Goal: Task Accomplishment & Management: Complete application form

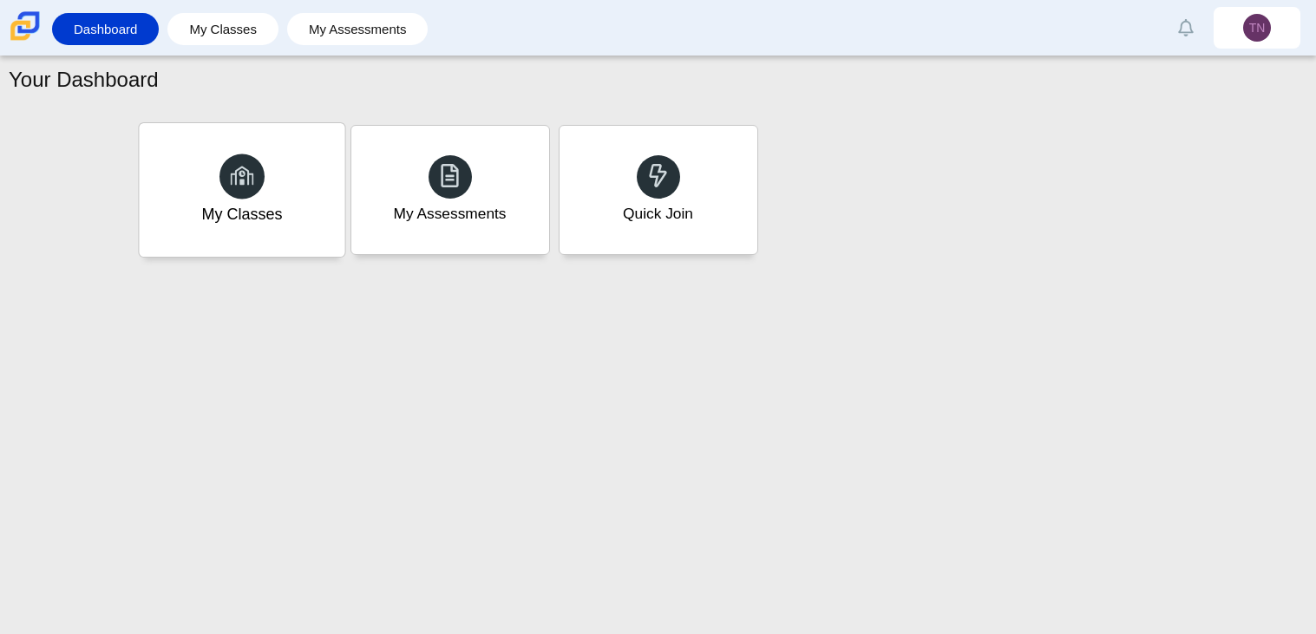
click at [247, 213] on div "My Classes" at bounding box center [241, 214] width 81 height 23
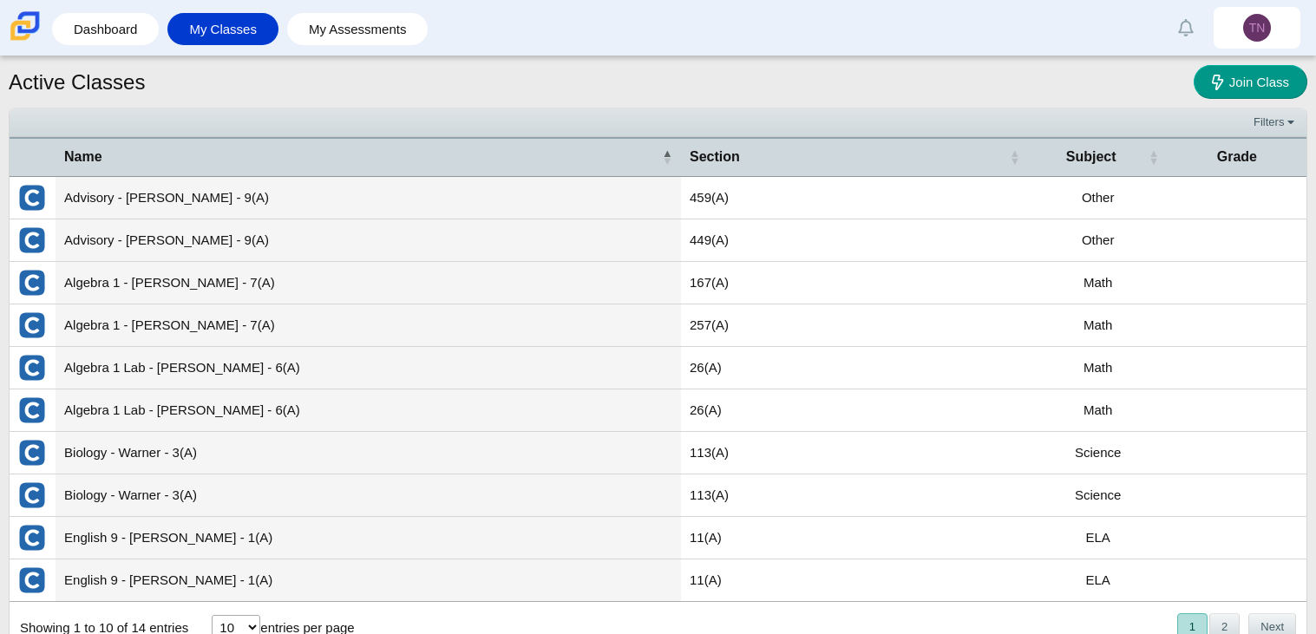
scroll to position [56, 0]
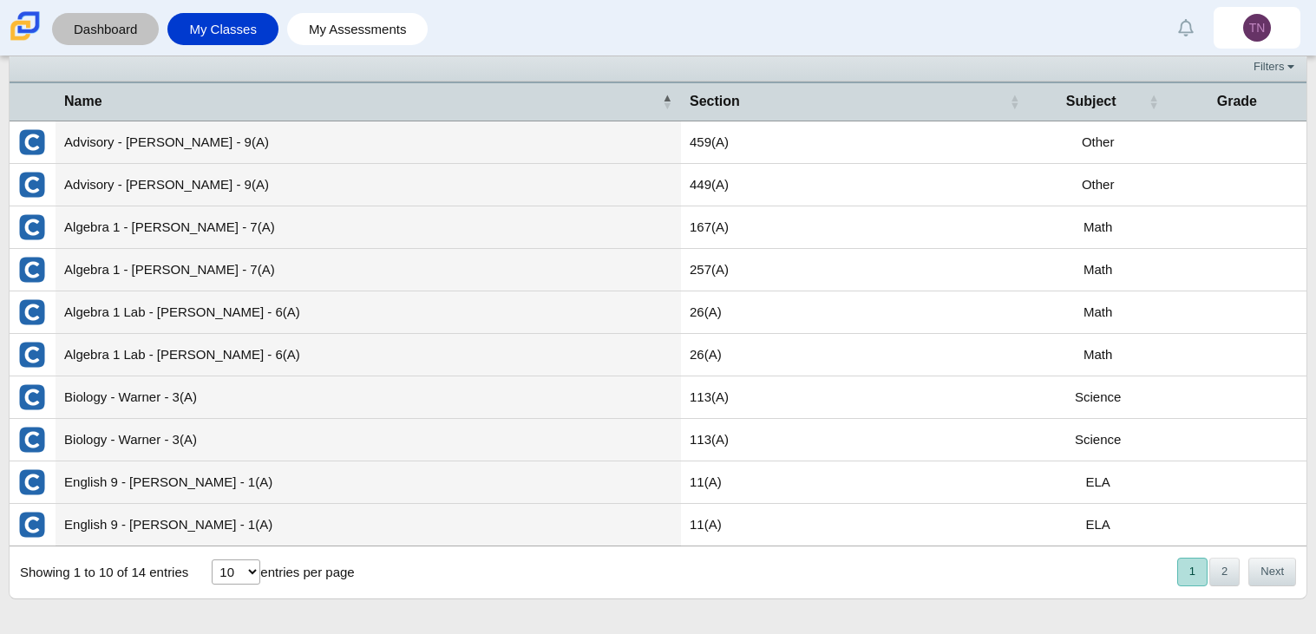
click at [116, 19] on link "Dashboard" at bounding box center [105, 29] width 89 height 32
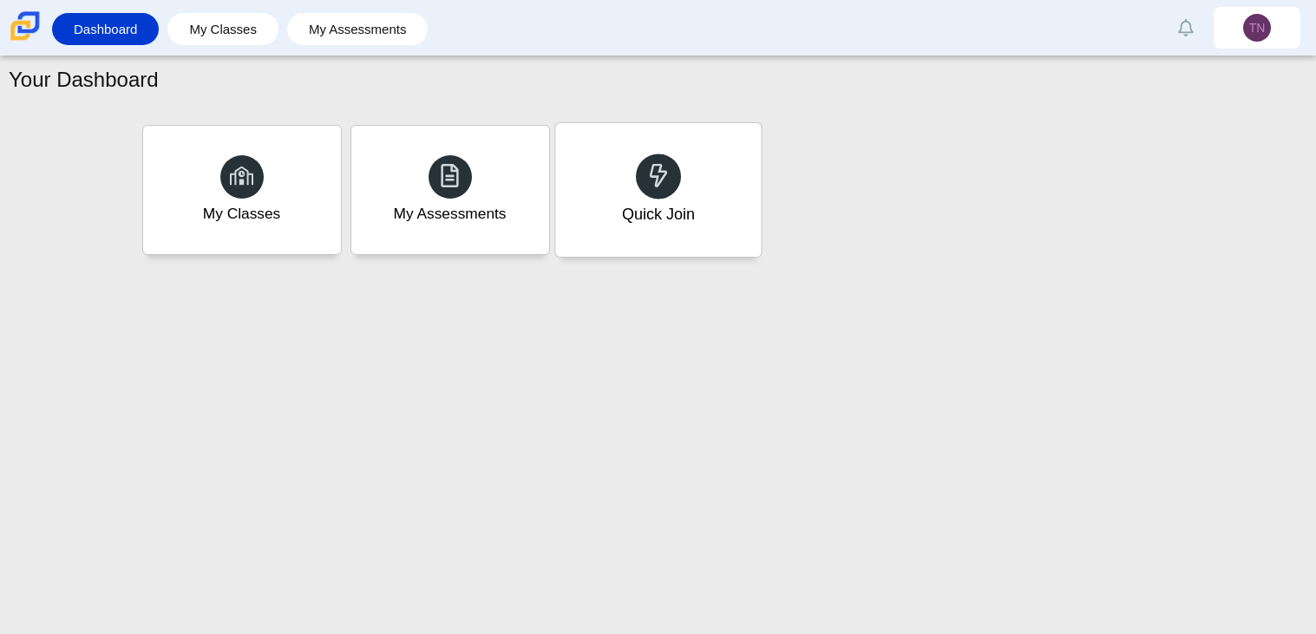
click at [670, 222] on div "Quick Join" at bounding box center [657, 214] width 73 height 23
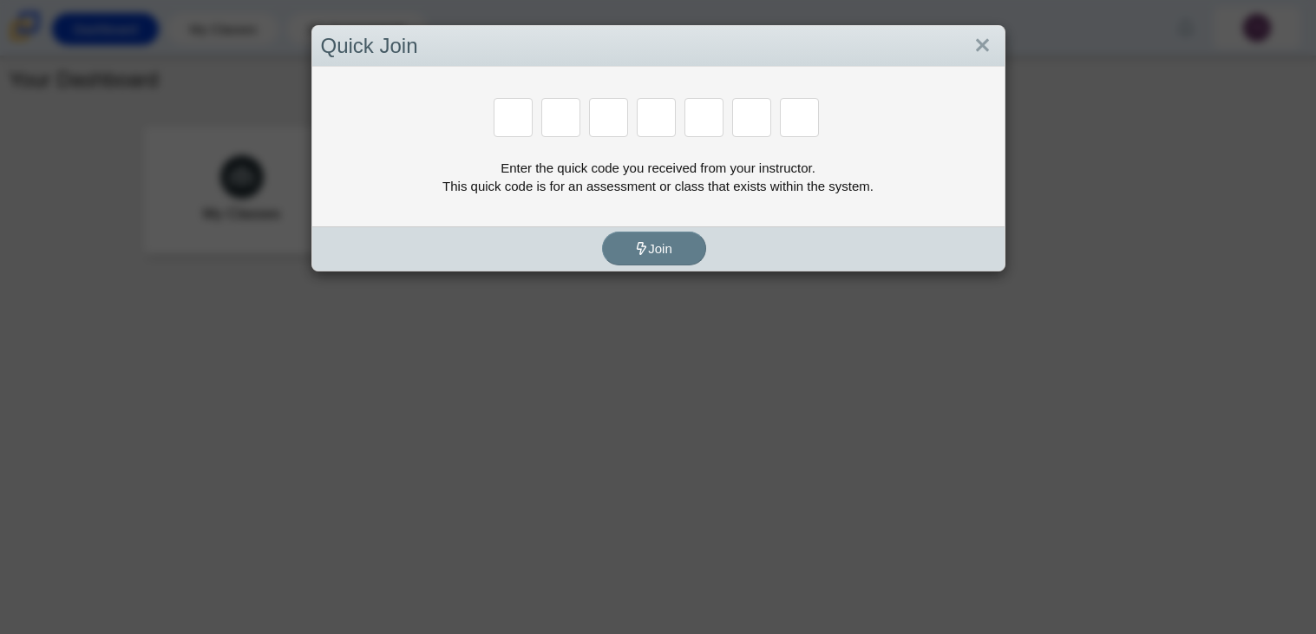
click at [612, 358] on div "Quick Join Enter the quick code you received from your instructor. This quick c…" at bounding box center [658, 317] width 1316 height 634
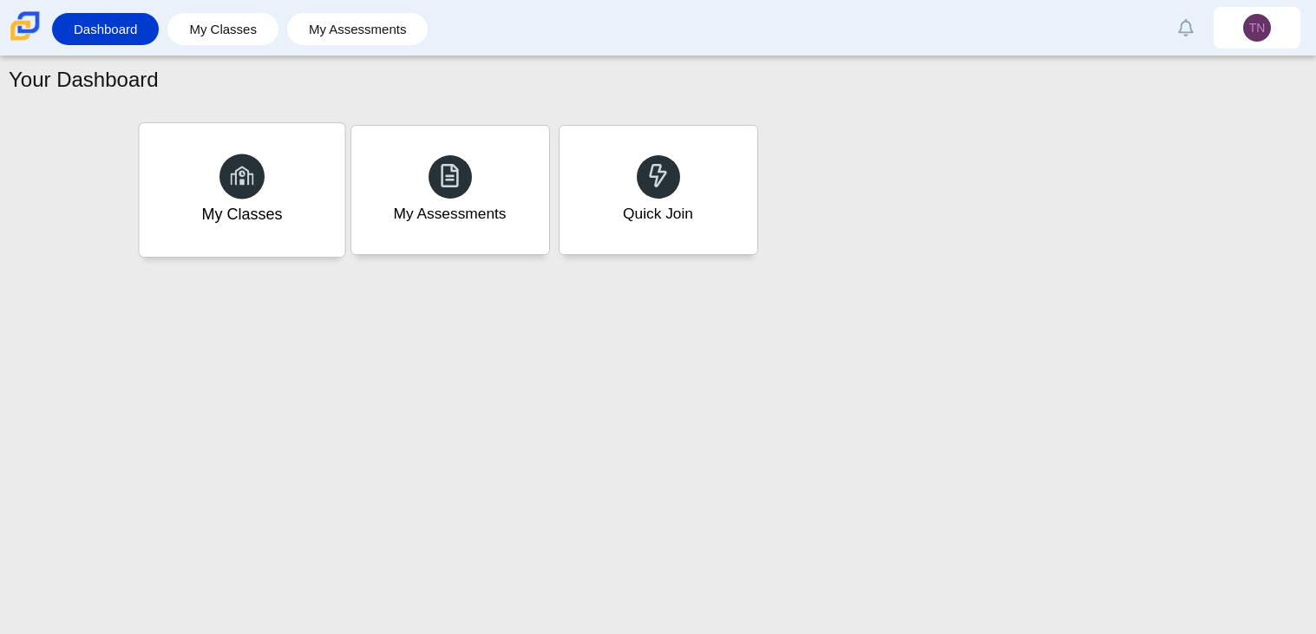
click at [306, 178] on div "My Classes" at bounding box center [242, 190] width 206 height 134
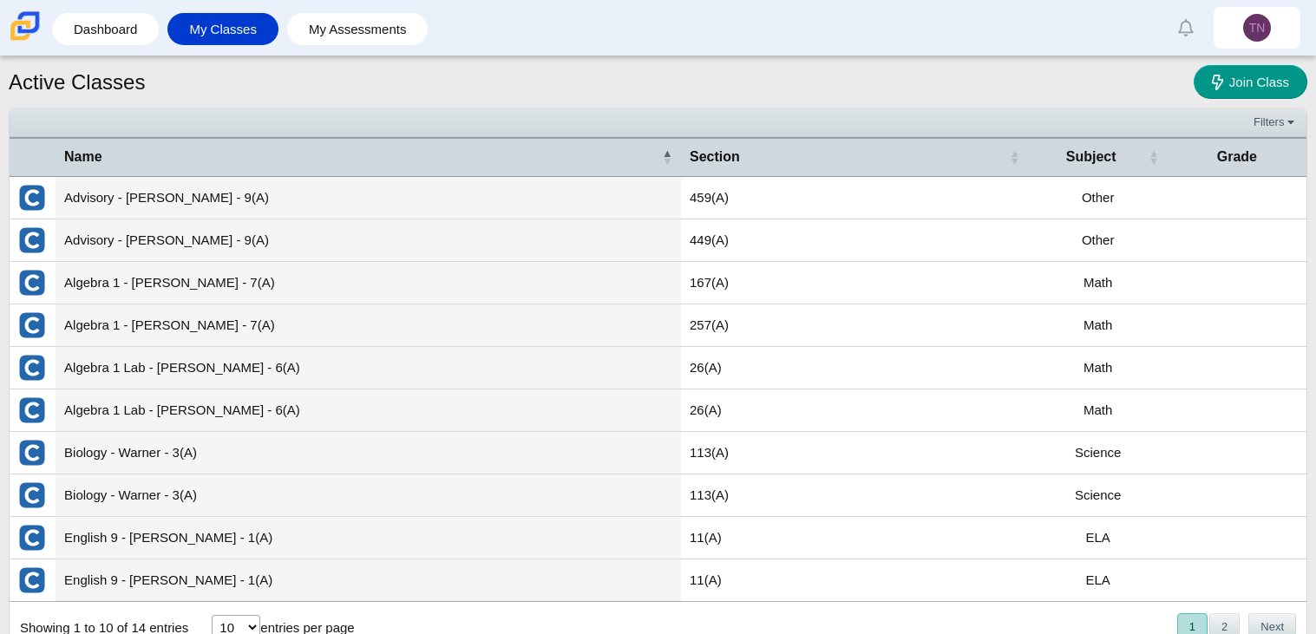
scroll to position [56, 0]
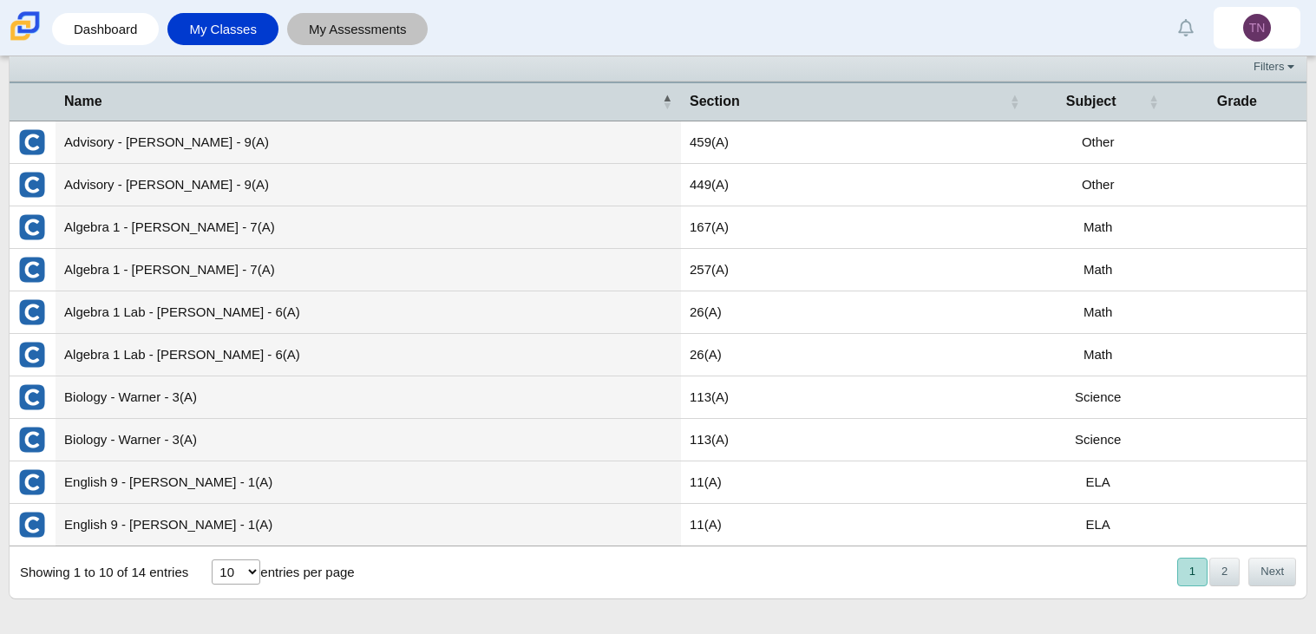
click at [299, 33] on link "My Assessments" at bounding box center [358, 29] width 124 height 32
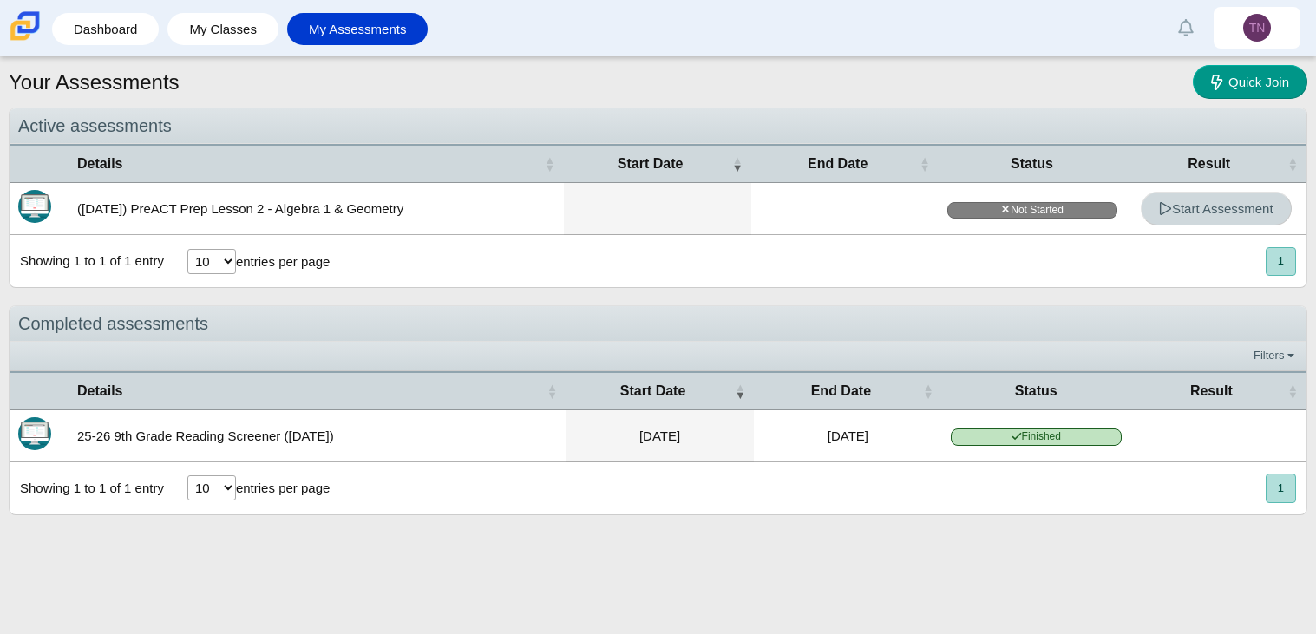
click at [1257, 204] on span "Start Assessment" at bounding box center [1216, 208] width 115 height 15
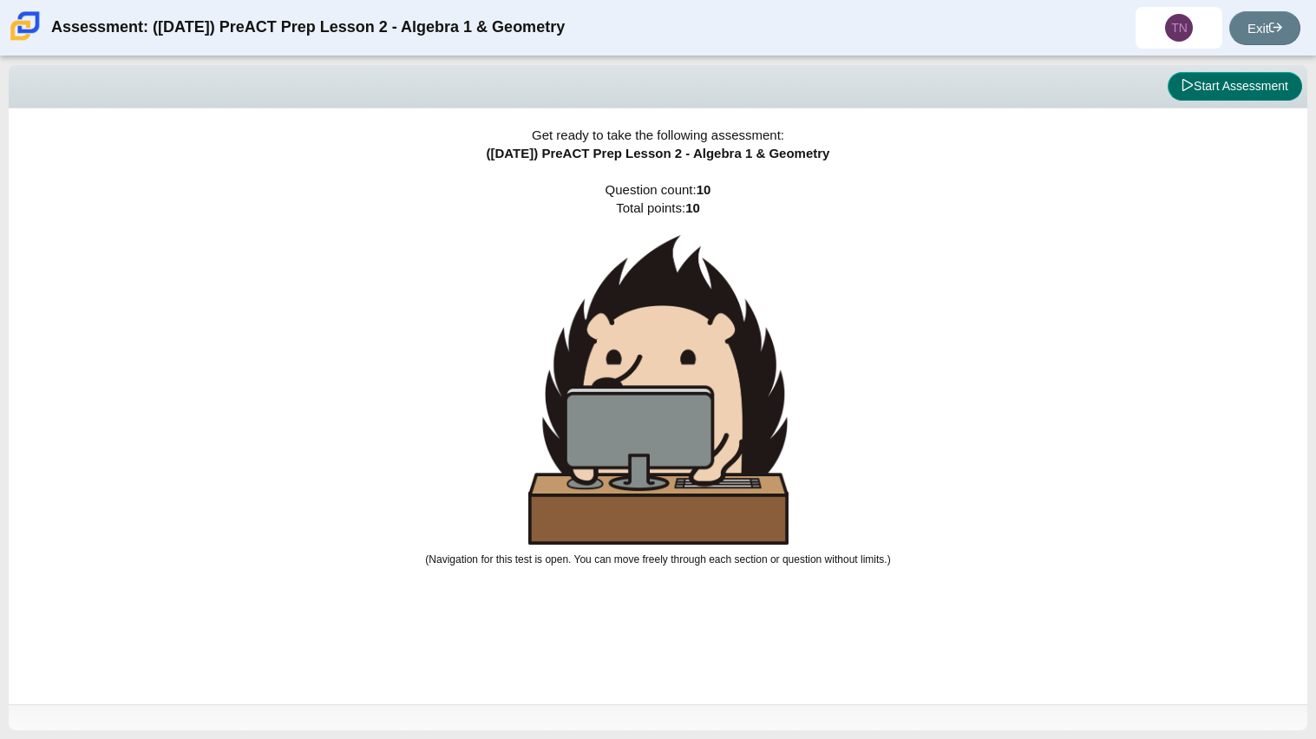
click at [1262, 89] on button "Start Assessment" at bounding box center [1235, 87] width 135 height 30
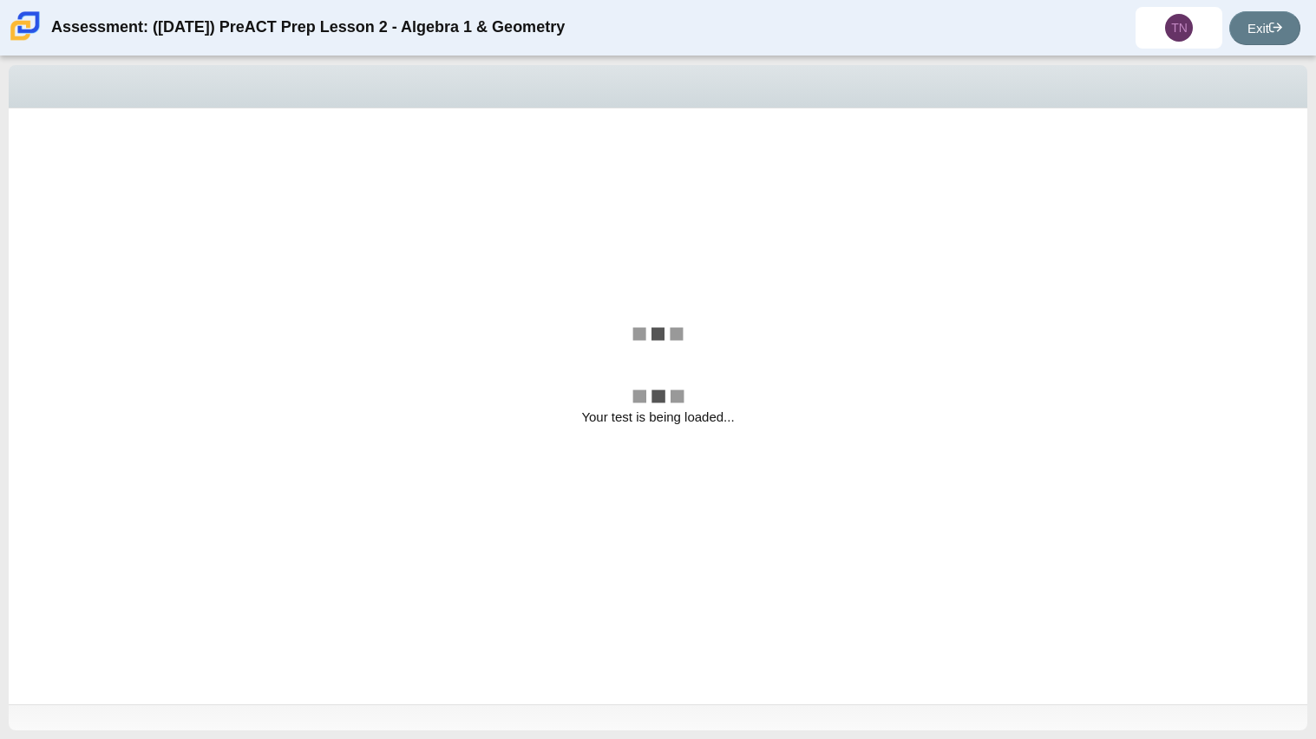
select select "bbf5d072-3e0b-44c4-9a12-6e7c9033f65b"
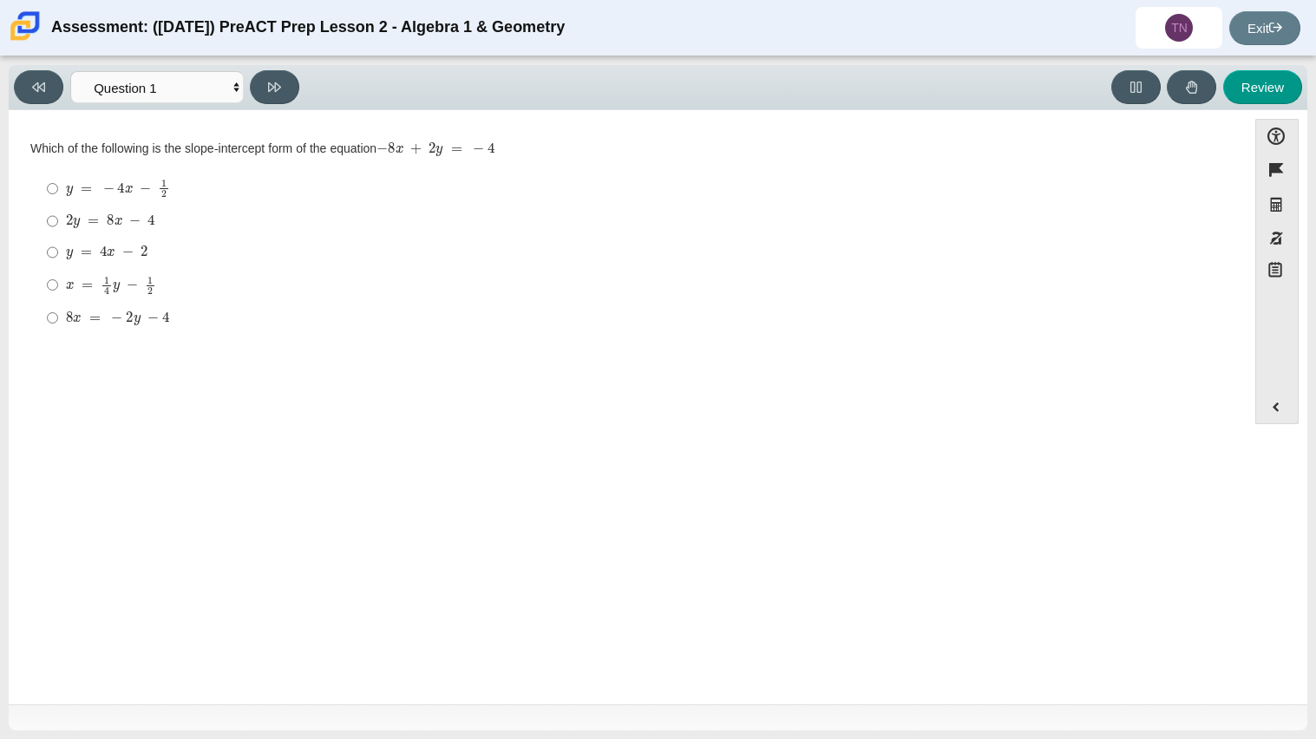
click at [233, 66] on div "Viewing Question 1 of 10 in Pacing Mode Questions Question 1 Question 2 Questio…" at bounding box center [658, 87] width 1299 height 45
click at [395, 98] on div "Review" at bounding box center [804, 87] width 997 height 34
click at [58, 257] on label "y = 4 x − 2 y = 4 x − 2" at bounding box center [629, 252] width 1189 height 31
click at [58, 257] on input "y = 4 x − 2 y = 4 x − 2" at bounding box center [52, 252] width 11 height 31
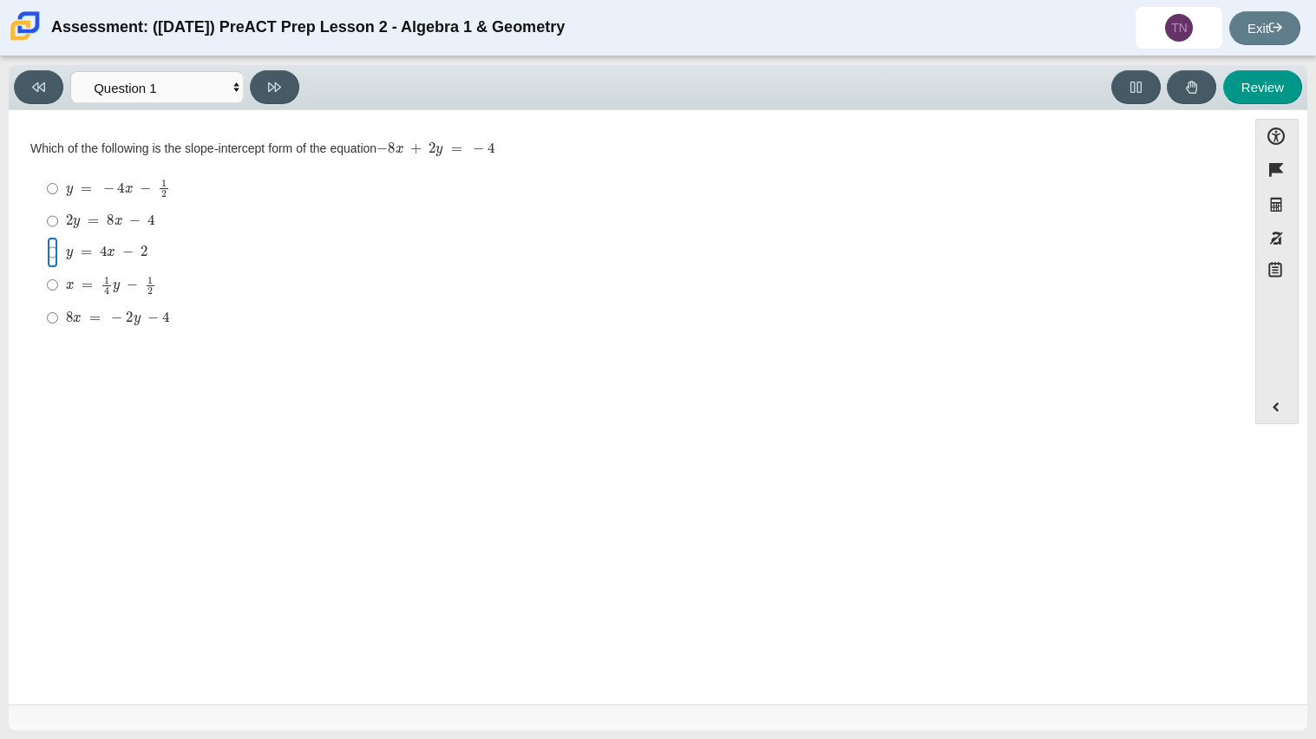
radio input "true"
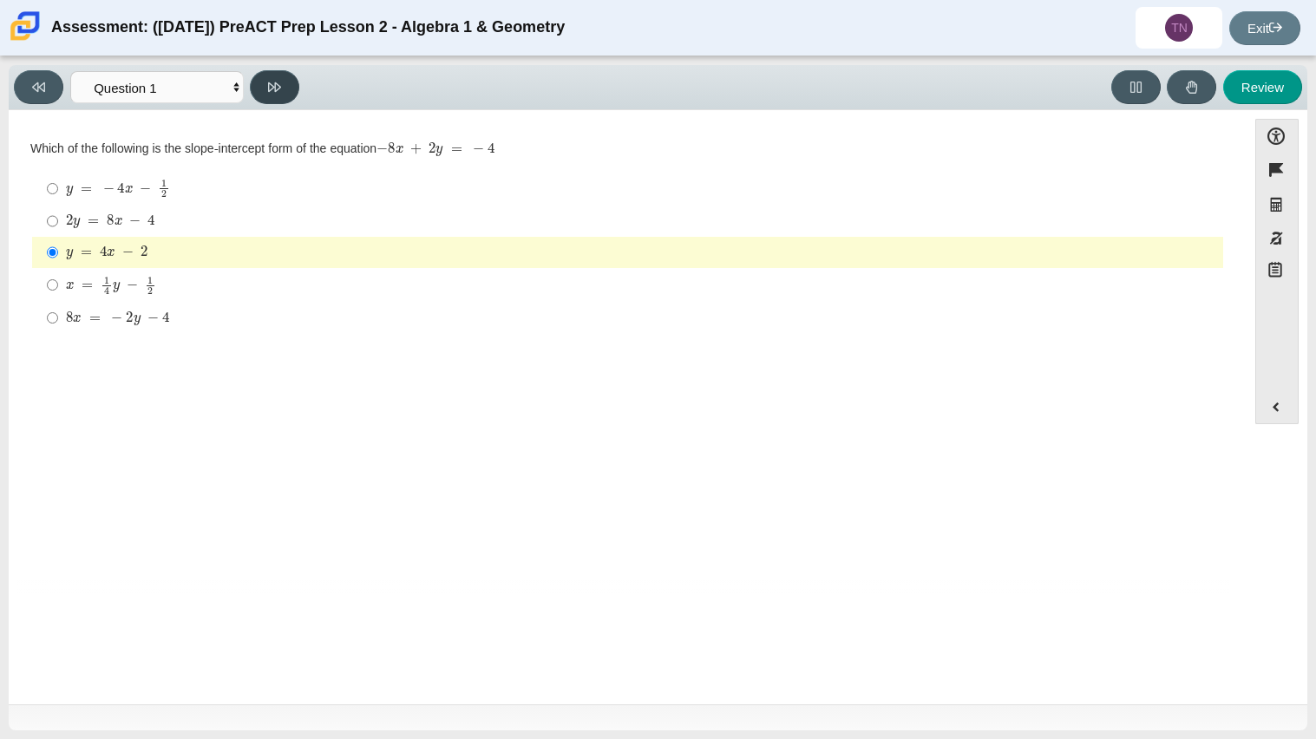
click at [271, 95] on button at bounding box center [274, 87] width 49 height 34
select select "ed62e223-81bd-4cbf-ab48-ab975844bd1f"
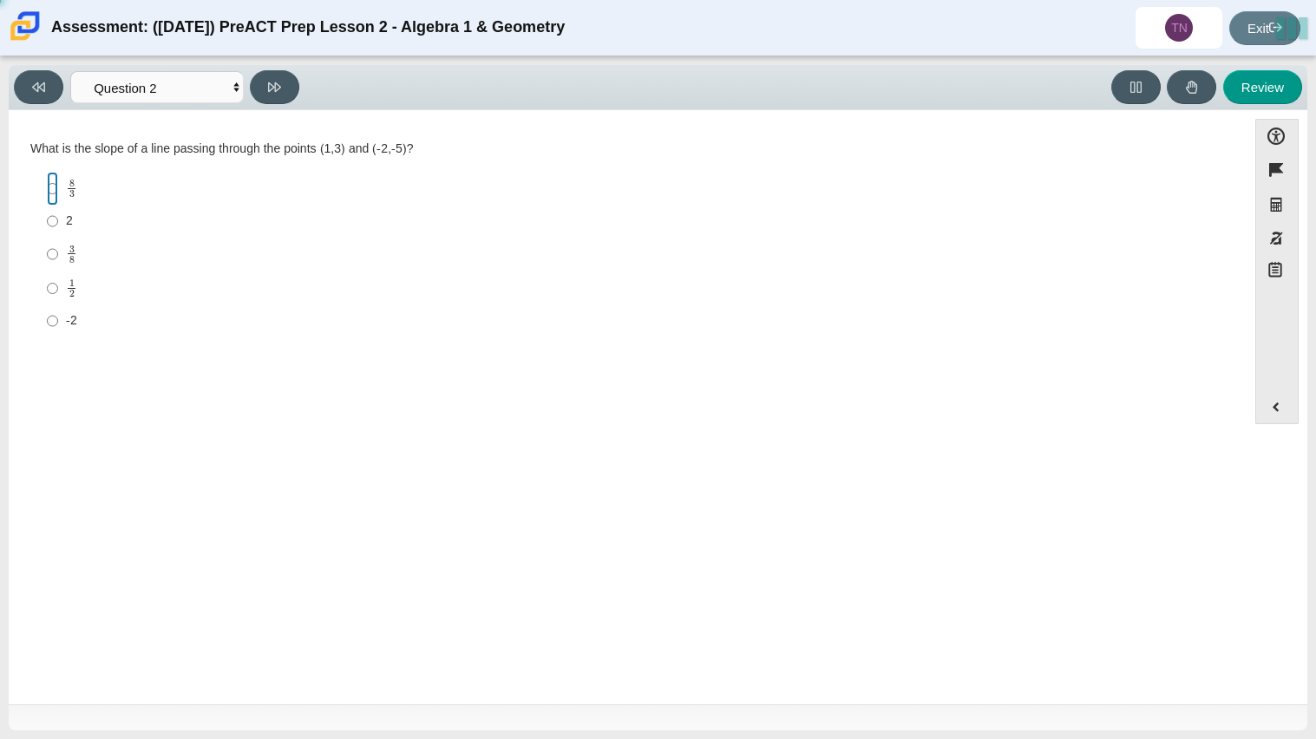
click at [53, 203] on input "8 3 8 thirds" at bounding box center [52, 189] width 11 height 34
radio input "true"
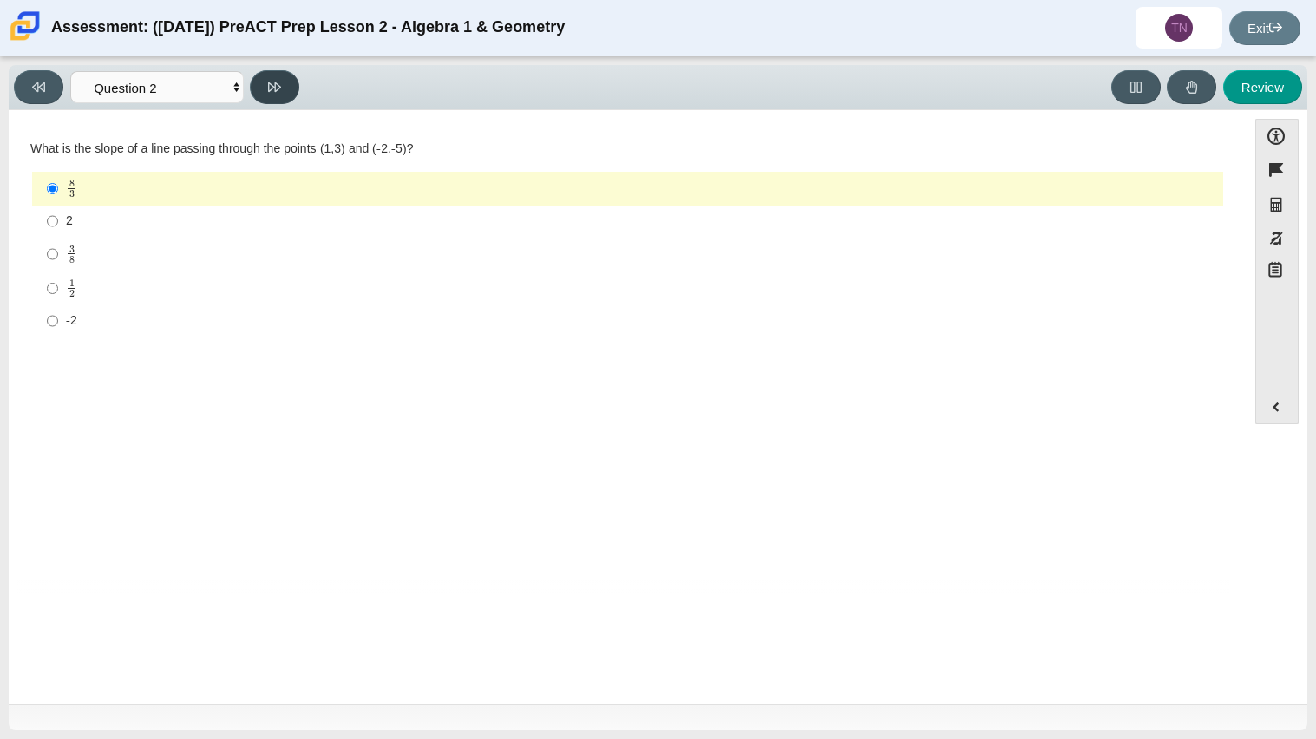
click at [281, 101] on button at bounding box center [274, 87] width 49 height 34
select select "97f4f5fa-a52e-4fed-af51-565bfcdf47cb"
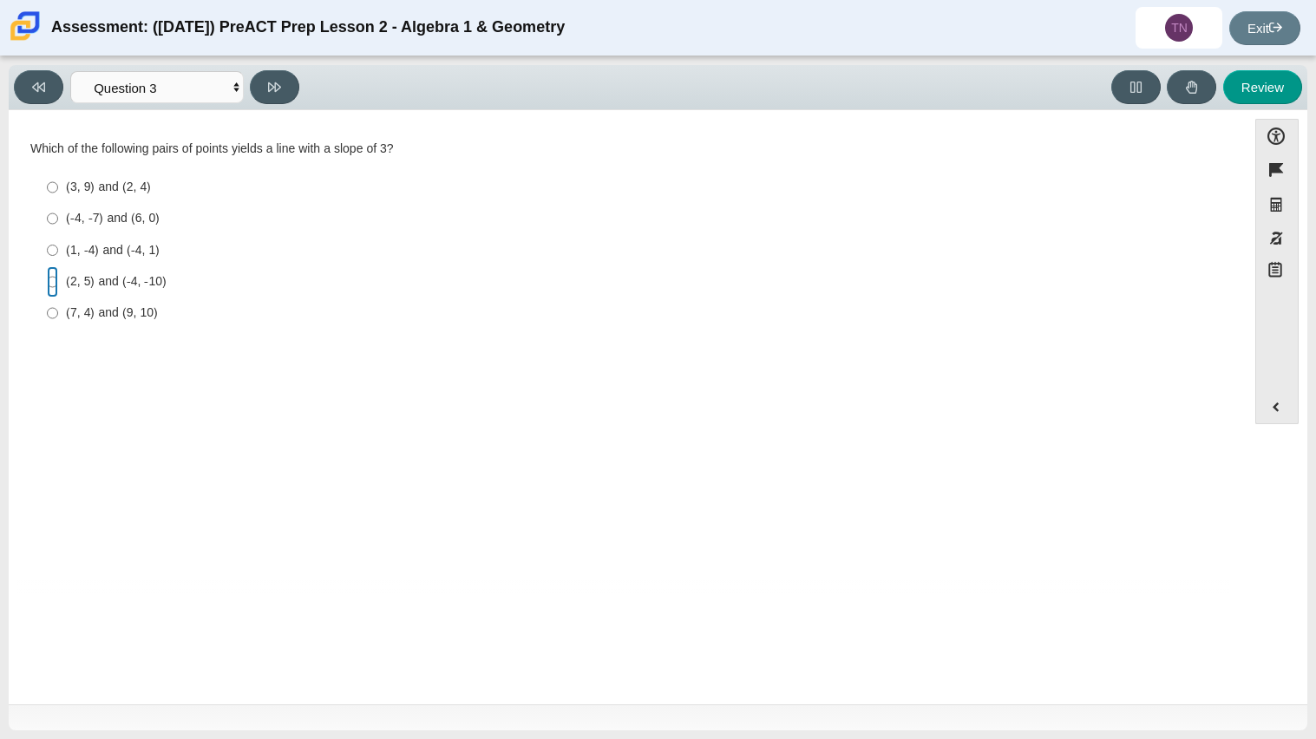
click at [49, 280] on input "(2, 5) and (-4, -10) (2, 5) and (-4, -10)" at bounding box center [52, 281] width 11 height 31
radio input "true"
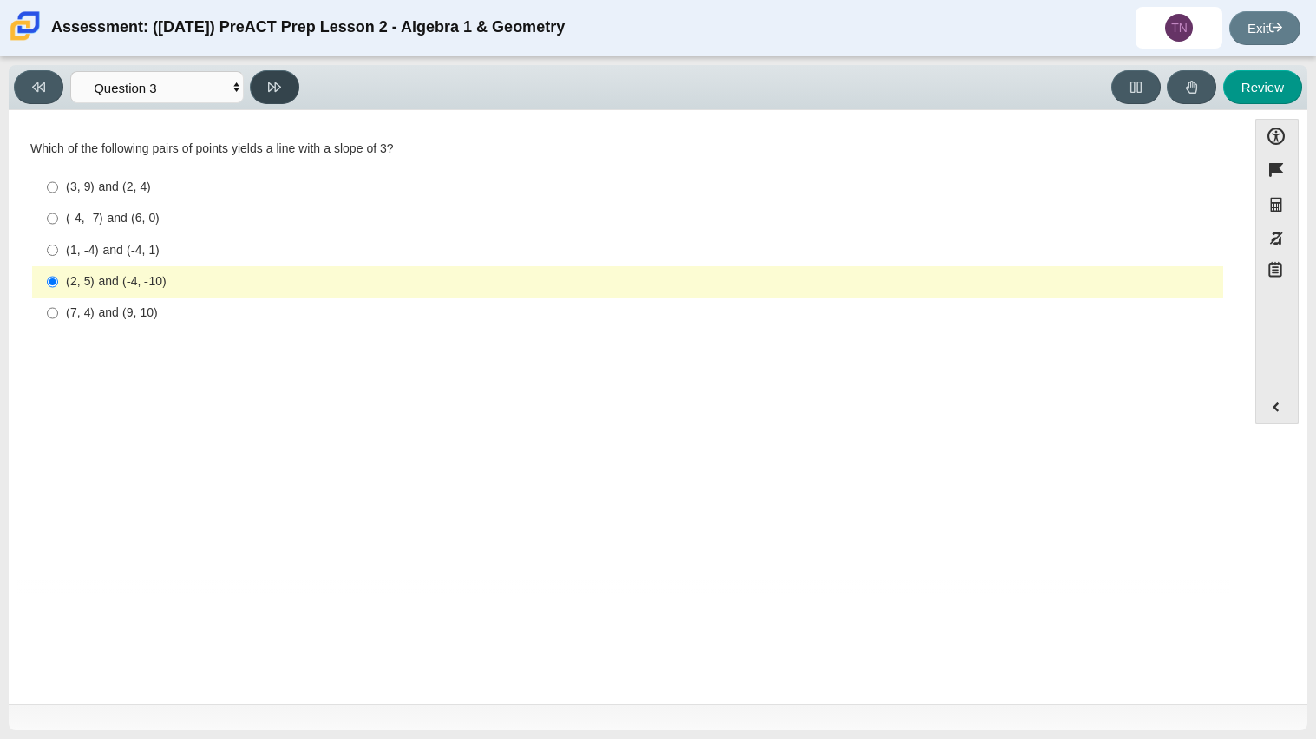
click at [259, 96] on button at bounding box center [274, 87] width 49 height 34
select select "89427bb7-e313-4f00-988f-8b8255897029"
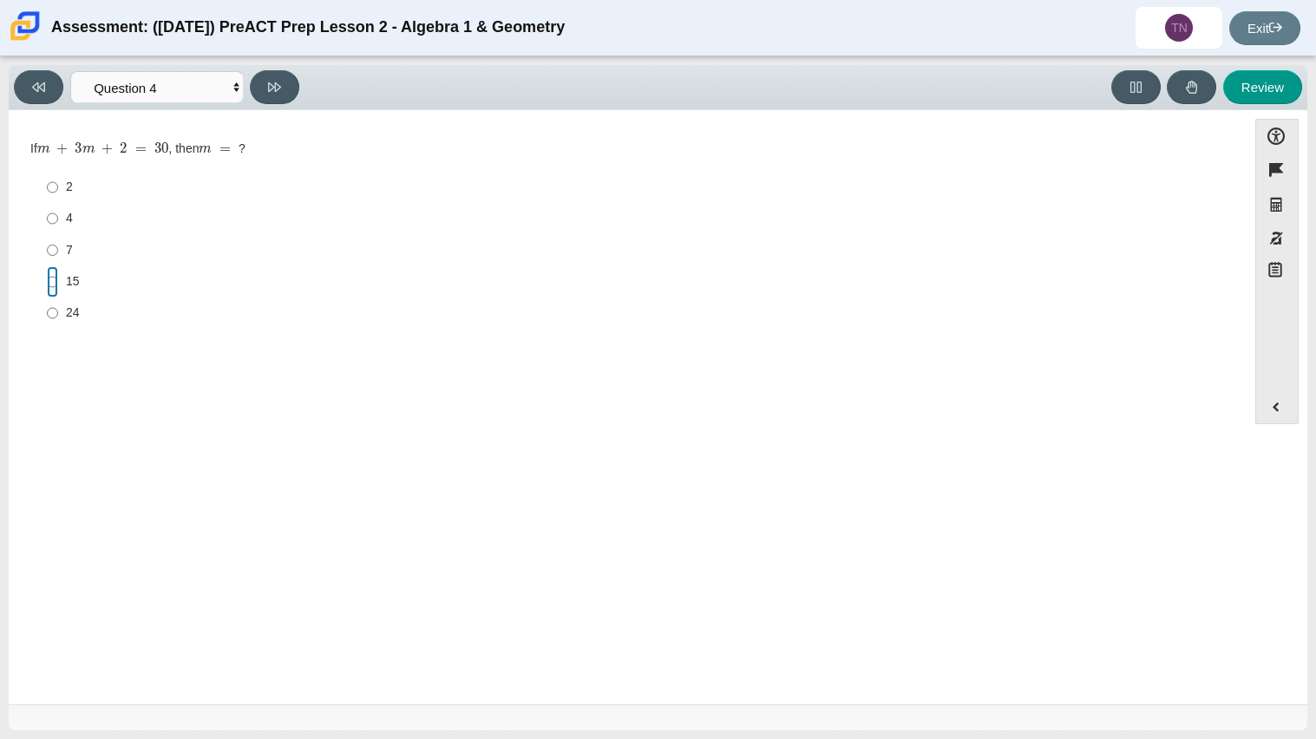
click at [56, 284] on input "15 15" at bounding box center [52, 281] width 11 height 31
radio input "true"
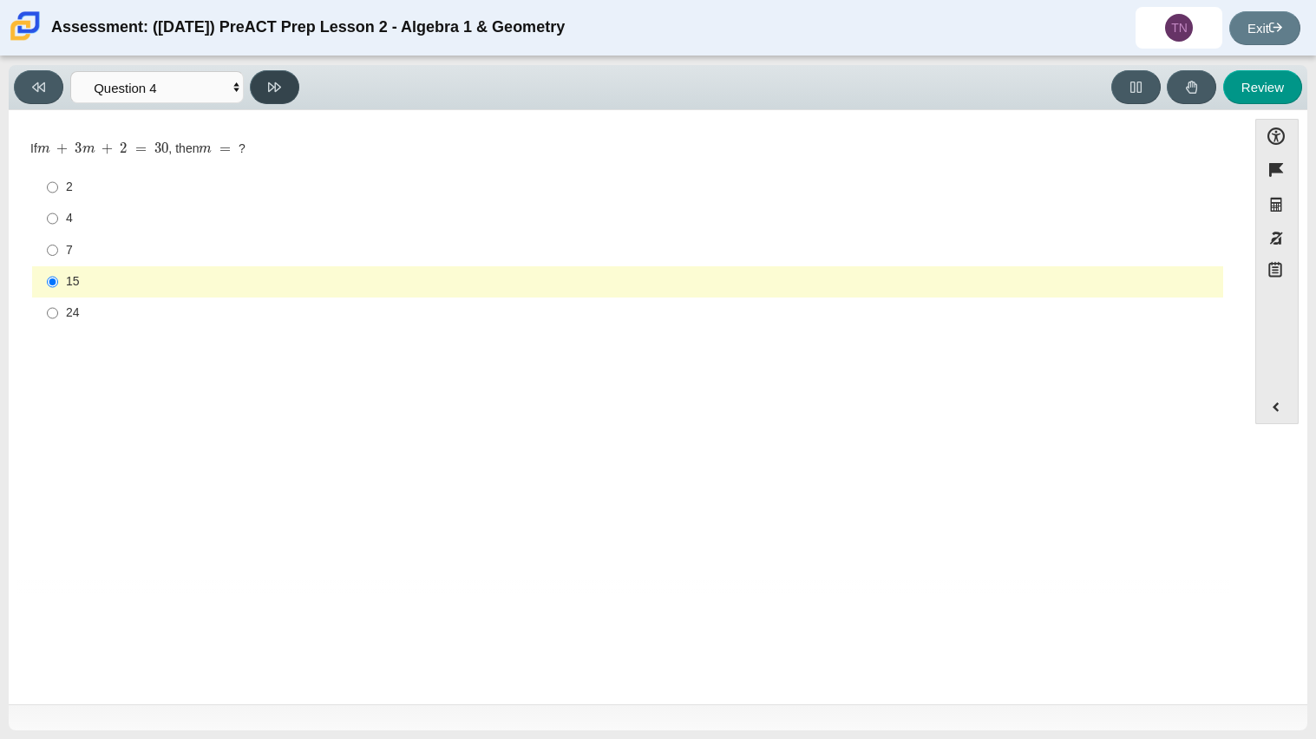
click at [251, 84] on button at bounding box center [274, 87] width 49 height 34
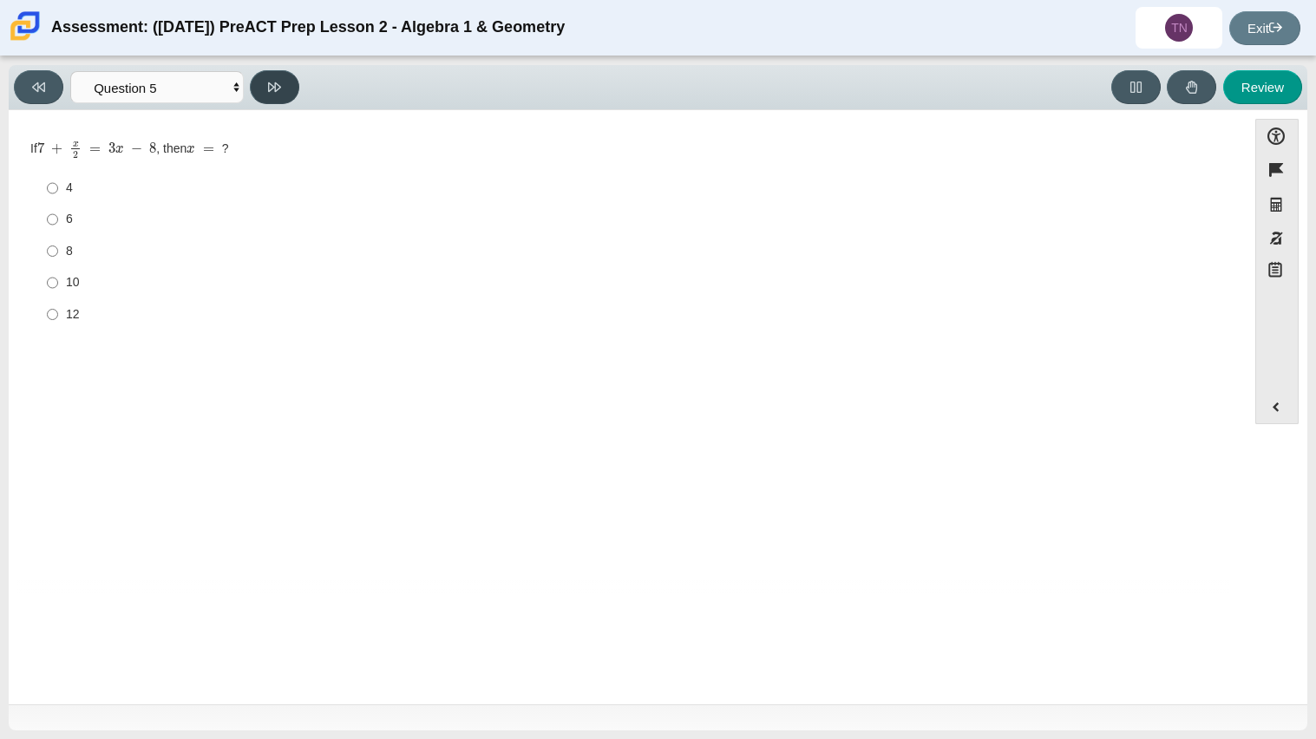
click at [280, 88] on icon at bounding box center [274, 87] width 13 height 13
select select "210571de-36a6-4d8e-a361-ceff8ef801dc"
click at [56, 194] on input "-4 -4" at bounding box center [52, 187] width 11 height 31
radio input "true"
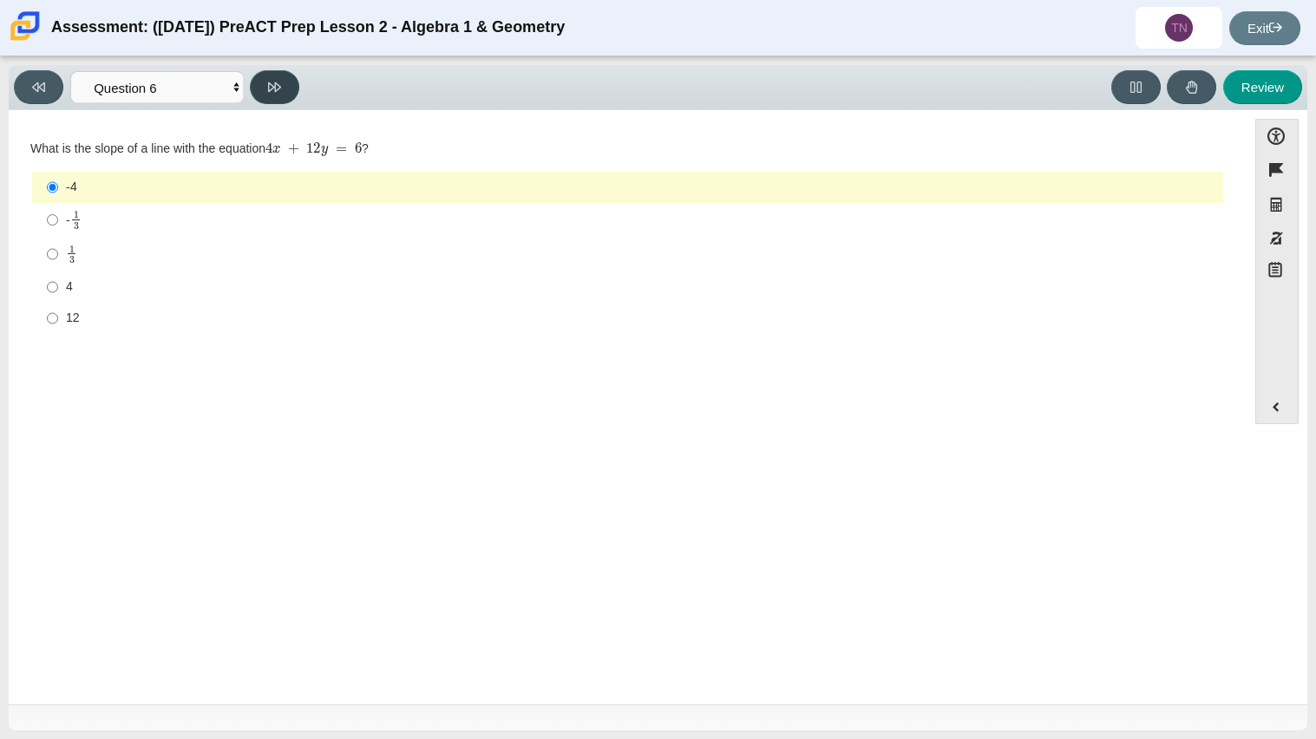
click at [283, 101] on button at bounding box center [274, 87] width 49 height 34
select select "ec95ace6-bebc-42b8-9428-40567494d4da"
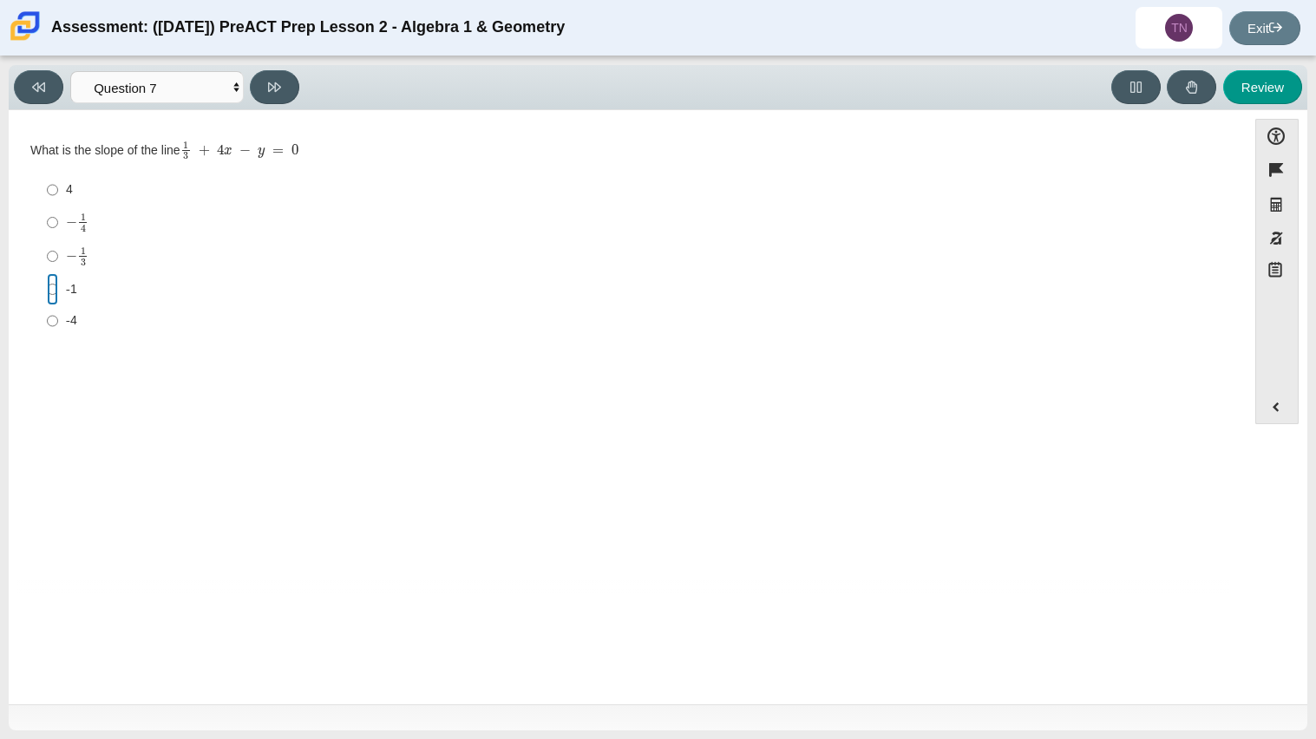
click at [54, 299] on input "-1 -1" at bounding box center [52, 288] width 11 height 31
radio input "true"
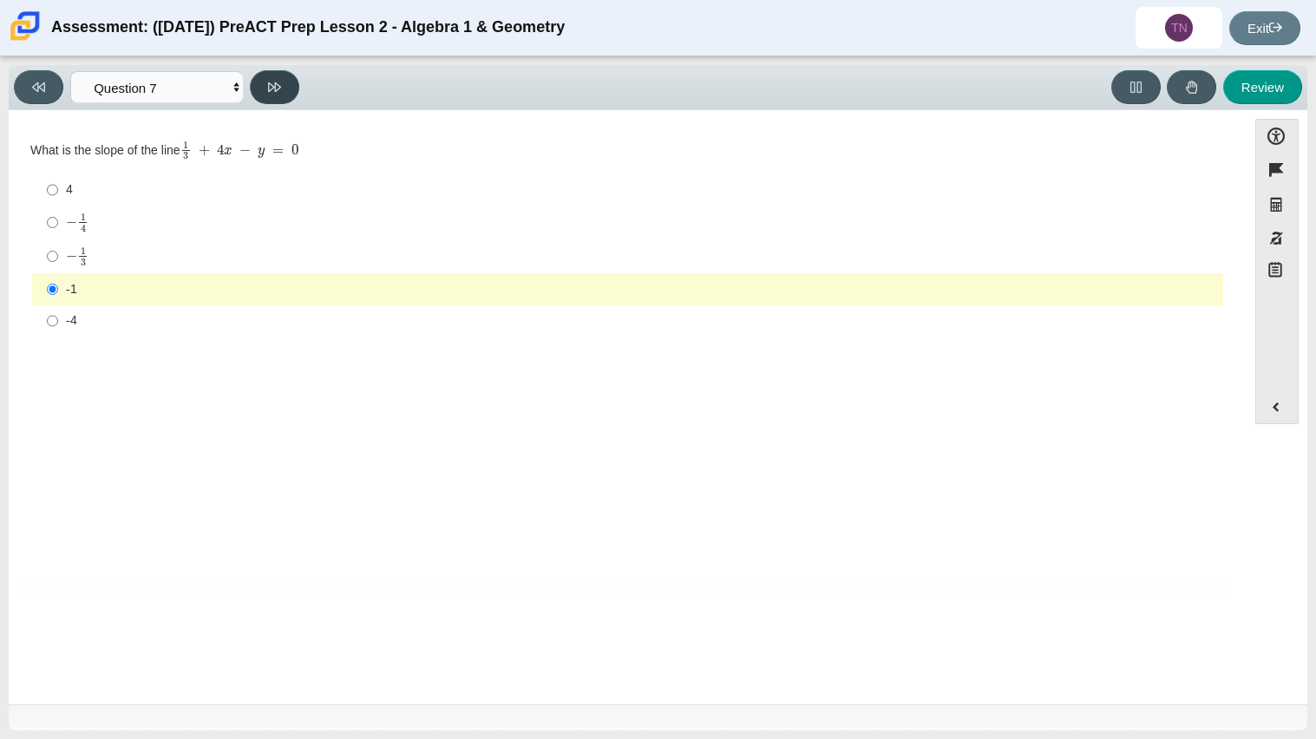
click at [272, 90] on icon at bounding box center [274, 87] width 13 height 13
select select "ce81fe10-bf29-4b5e-8bd7-4f47f2fed4d8"
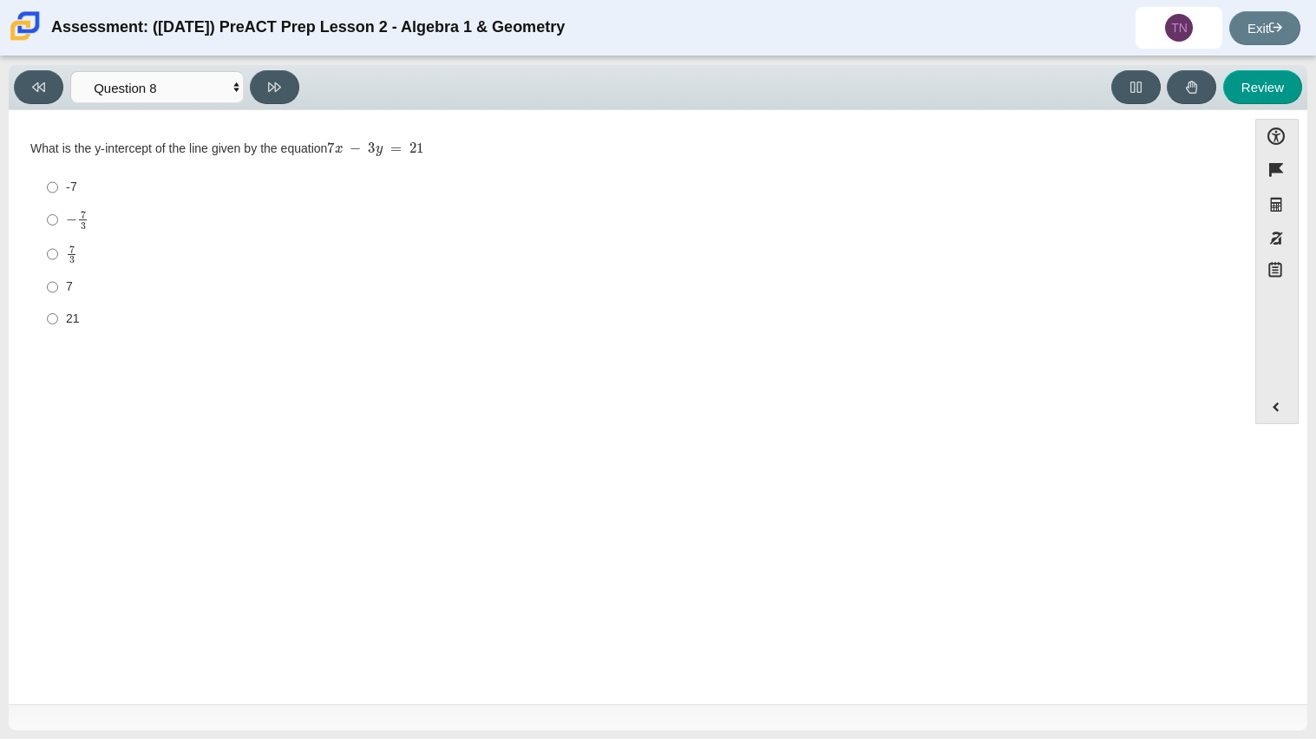
click at [41, 247] on label "7 3 7 thirds" at bounding box center [629, 254] width 1189 height 34
click at [47, 247] on input "7 3 7 thirds" at bounding box center [52, 254] width 11 height 34
radio input "true"
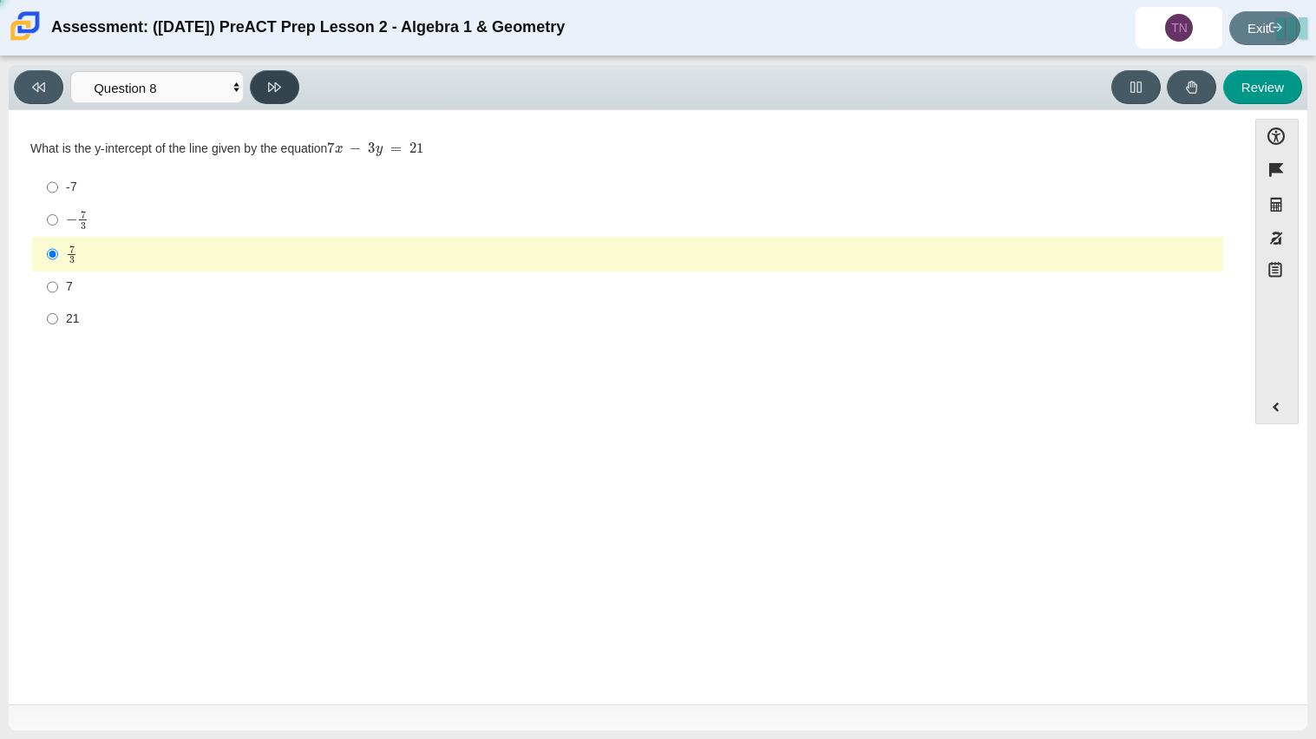
click at [280, 81] on icon at bounding box center [274, 87] width 13 height 13
select select "14773eaf-2ca1-47ae-afe7-a624a56f34b3"
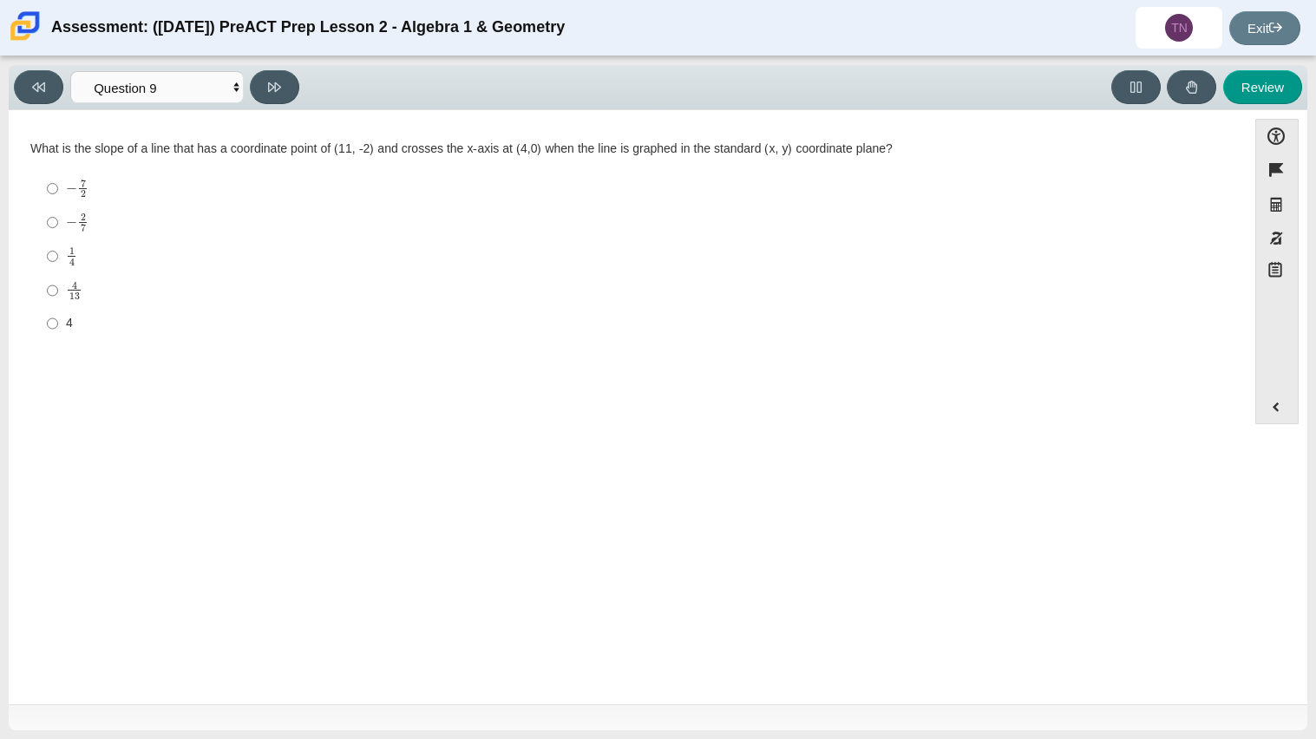
click at [43, 233] on label "− 2 7 negative 2 sevenths" at bounding box center [629, 223] width 1189 height 34
click at [47, 233] on input "− 2 7 negative 2 sevenths" at bounding box center [52, 223] width 11 height 34
radio input "true"
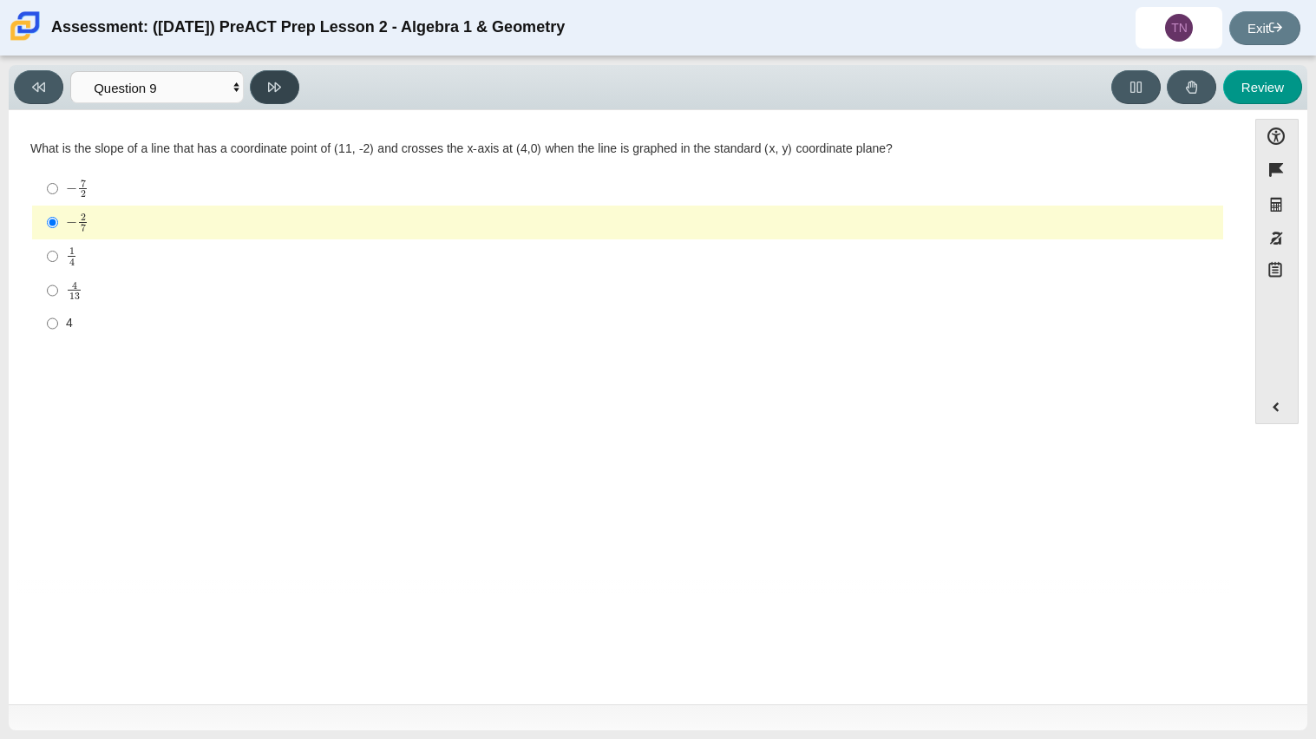
click at [280, 99] on button at bounding box center [274, 87] width 49 height 34
select select "96b71634-eacb-4f7e-8aef-411727d9bcba"
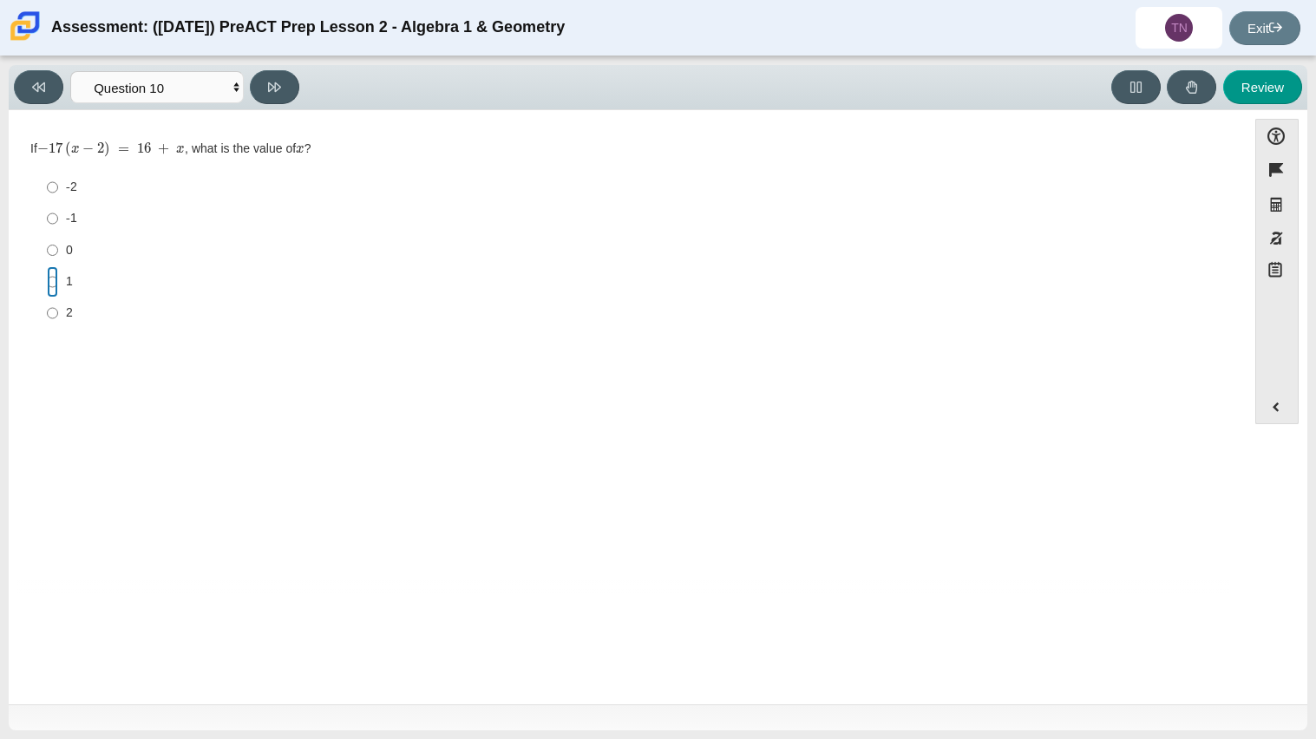
click at [56, 287] on input "1 1" at bounding box center [52, 281] width 11 height 31
radio input "true"
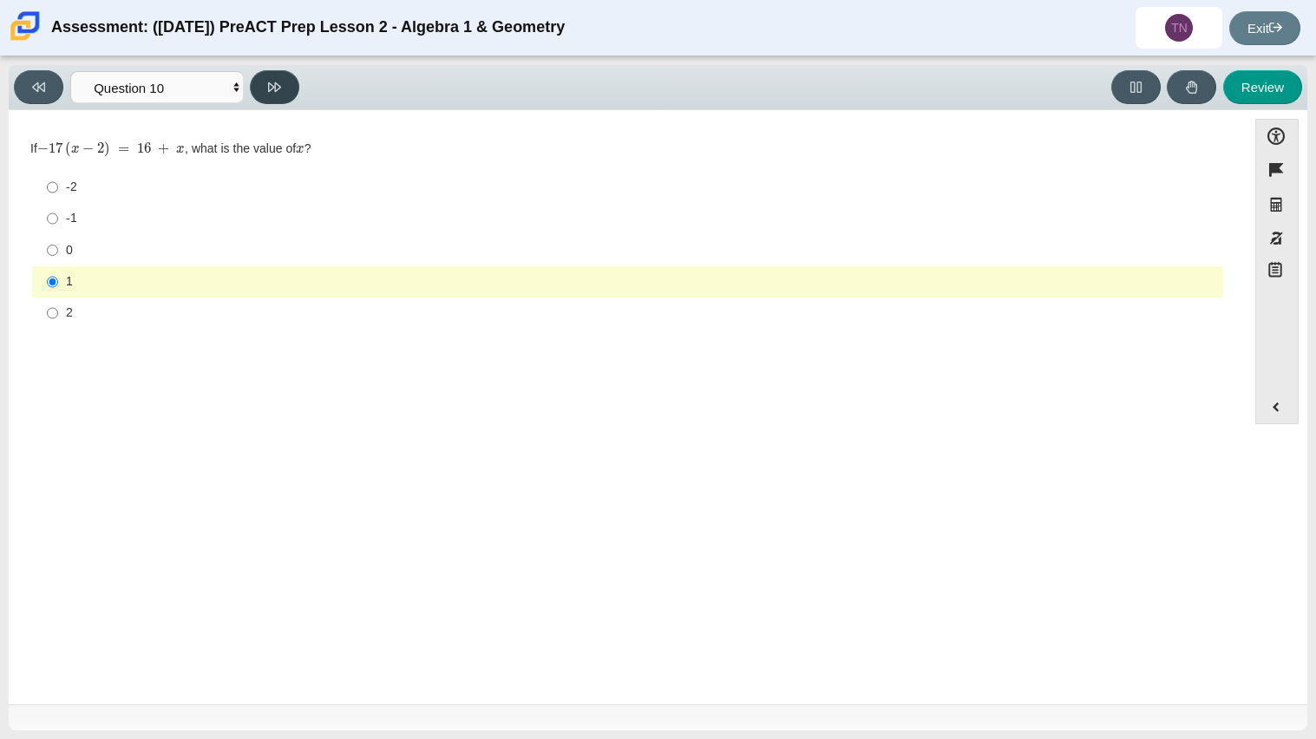
click at [286, 95] on button at bounding box center [274, 87] width 49 height 34
select select "review"
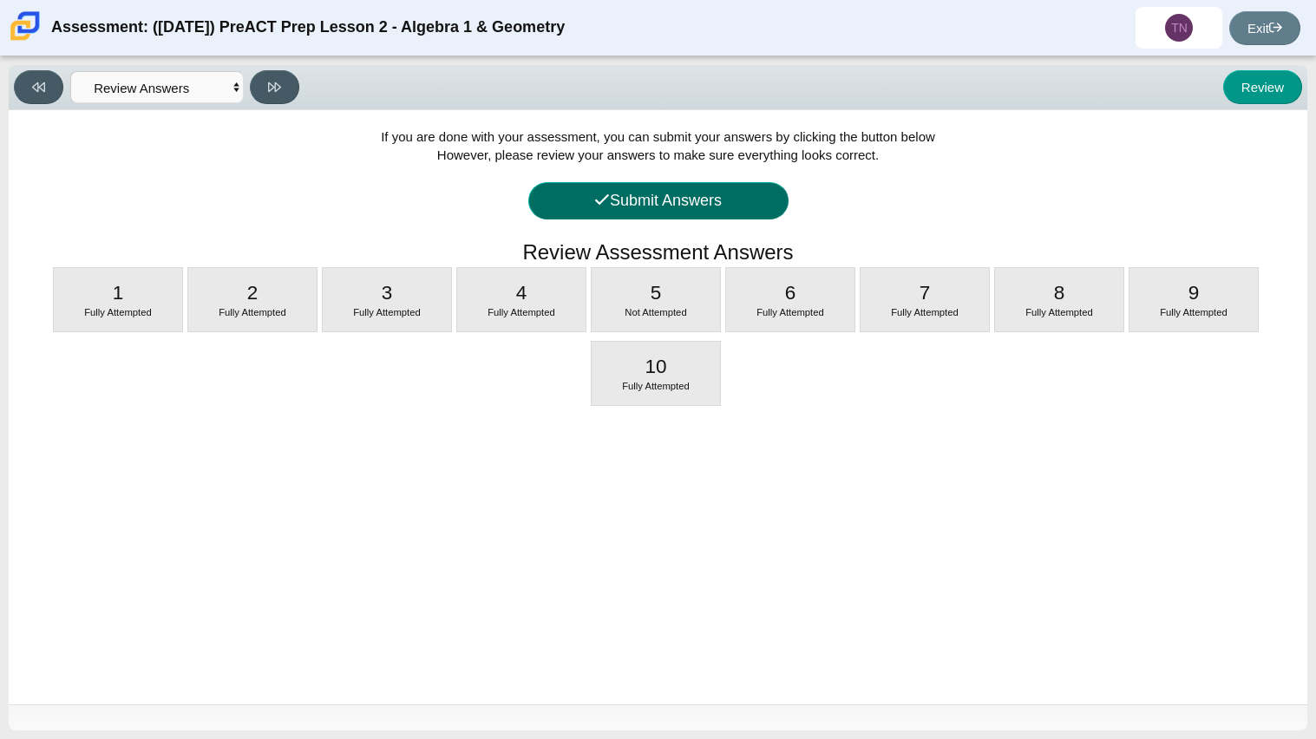
click at [637, 193] on button "Submit Answers" at bounding box center [658, 200] width 260 height 37
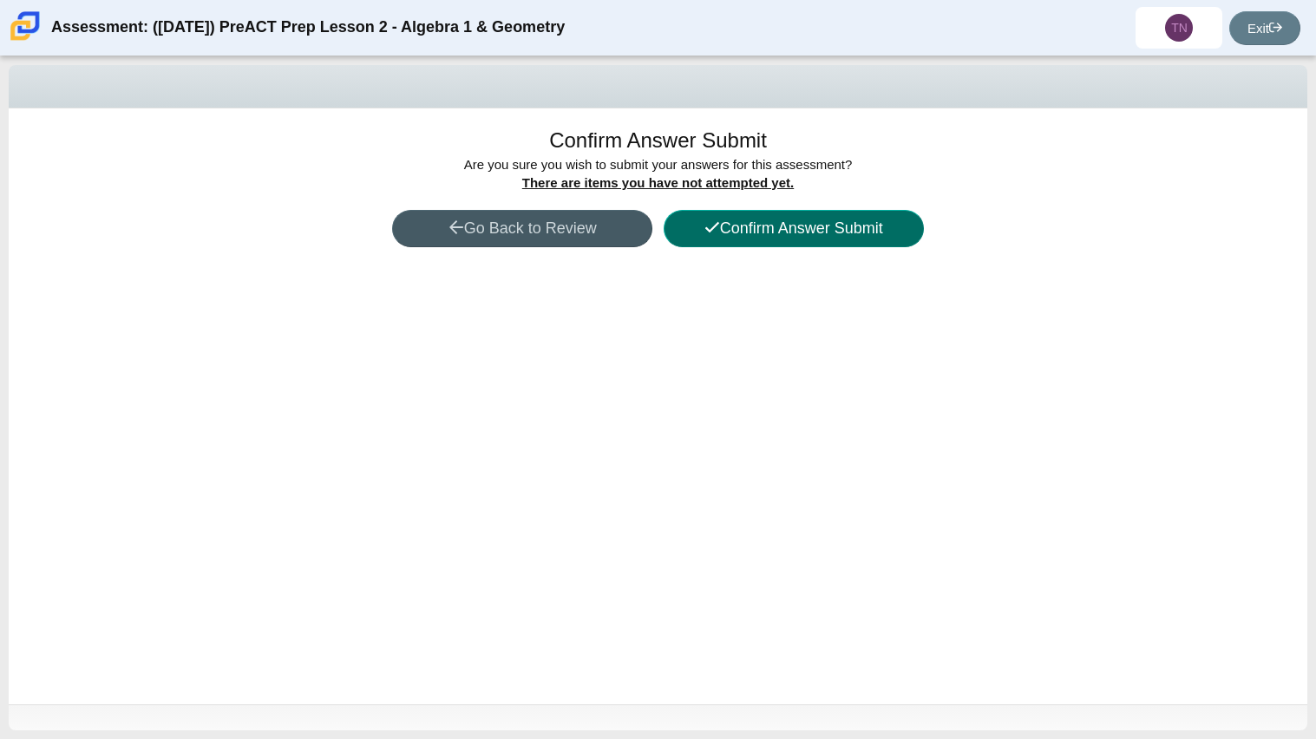
click at [818, 235] on button "Confirm Answer Submit" at bounding box center [794, 228] width 260 height 37
